Goal: Task Accomplishment & Management: Manage account settings

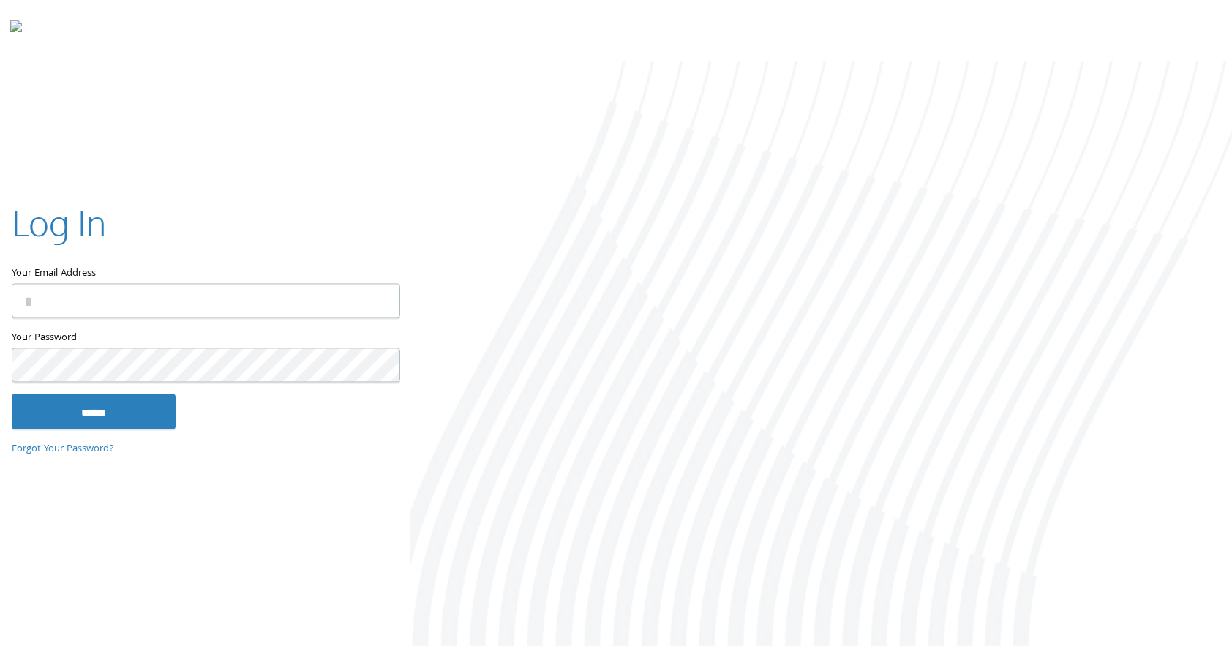
type input "**********"
click at [12, 393] on input "******" at bounding box center [94, 410] width 164 height 35
